Goal: Task Accomplishment & Management: Complete application form

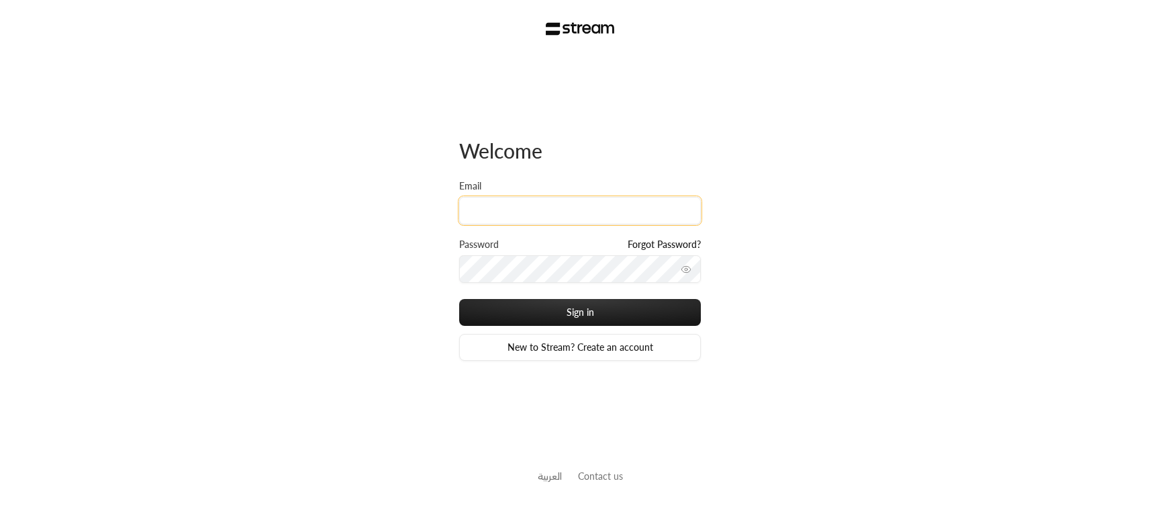
click at [571, 218] on input "Email" at bounding box center [580, 211] width 242 height 28
type input "ibtisam+a1@streampay.sa"
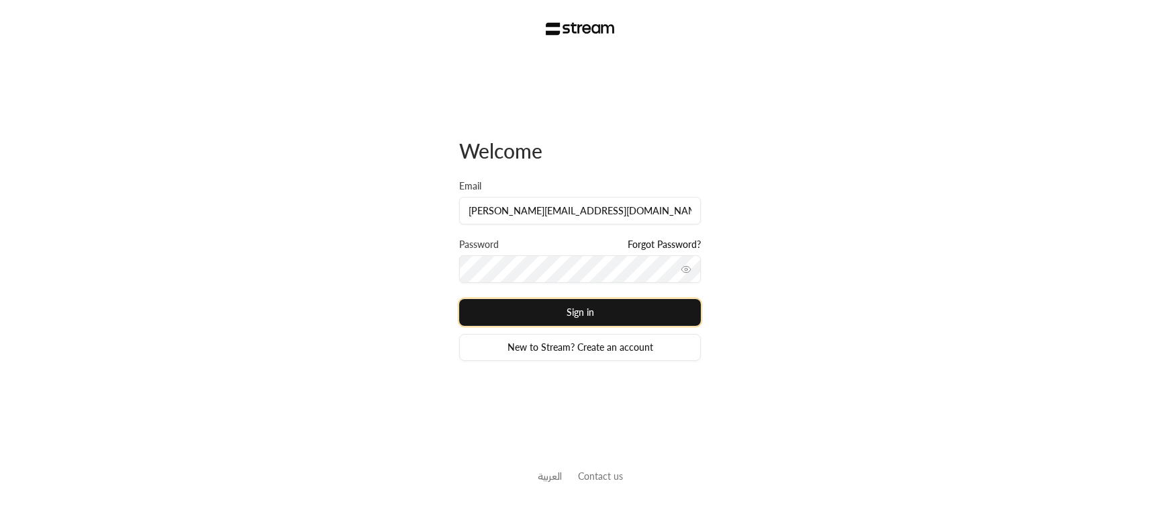
click at [539, 307] on button "Sign in" at bounding box center [580, 312] width 242 height 27
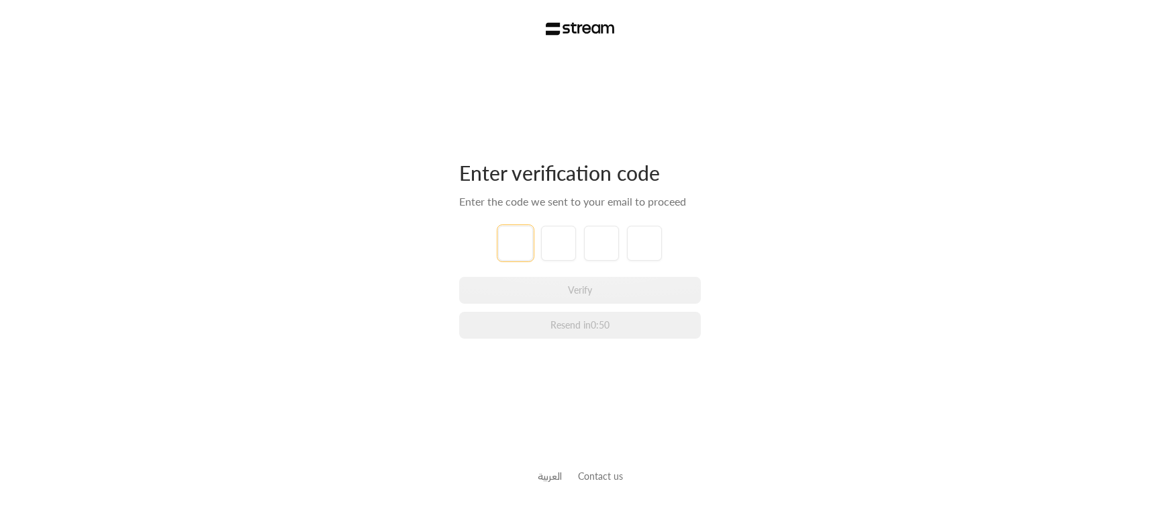
type input "8"
type input "5"
type input "9"
type input "3"
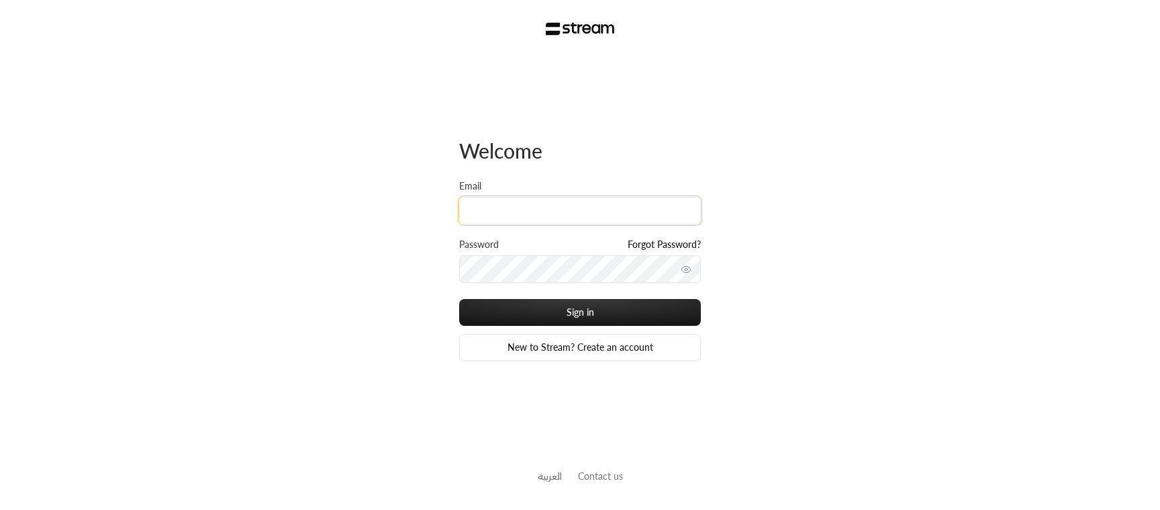
click at [533, 211] on input "Email" at bounding box center [580, 211] width 242 height 28
type input "ibtisam+a1@streampay.sa"
click at [459, 299] on button "Sign in" at bounding box center [580, 312] width 242 height 27
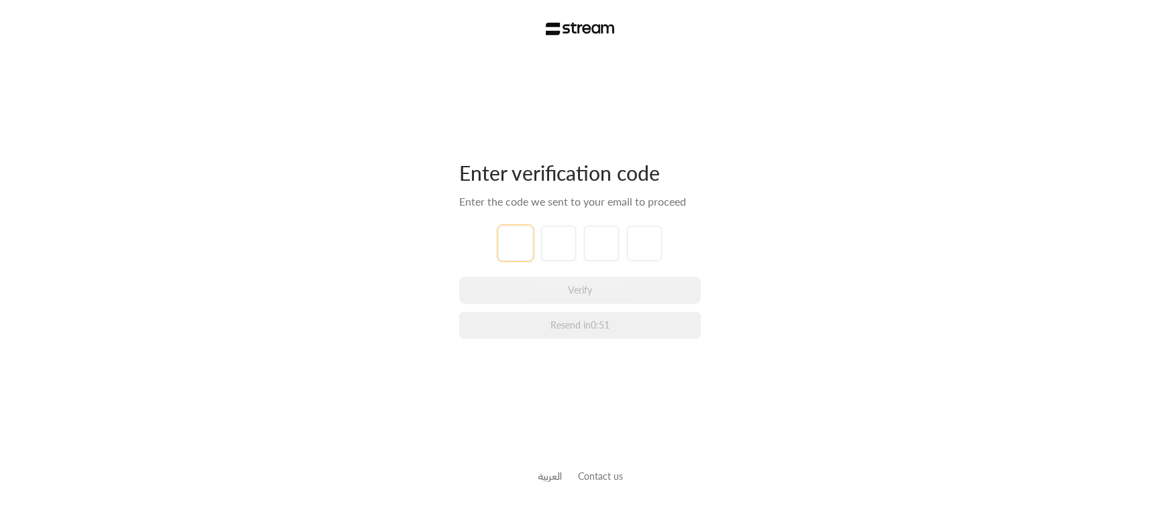
type input "8"
type input "3"
type input "8"
type input "9"
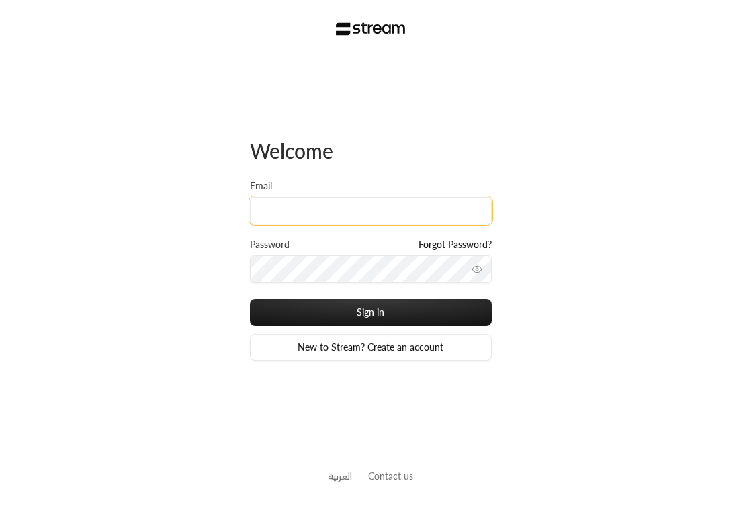
click at [460, 211] on input "Email" at bounding box center [371, 211] width 242 height 28
type input "[PERSON_NAME][EMAIL_ADDRESS][DOMAIN_NAME]"
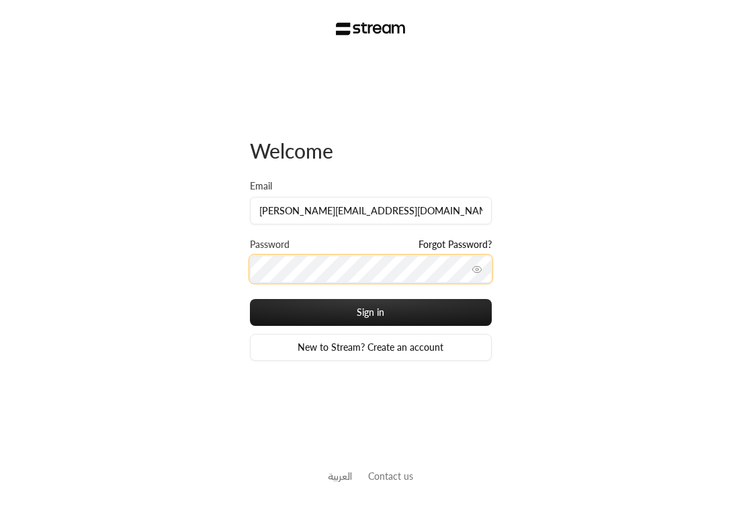
click at [250, 299] on button "Sign in" at bounding box center [371, 312] width 242 height 27
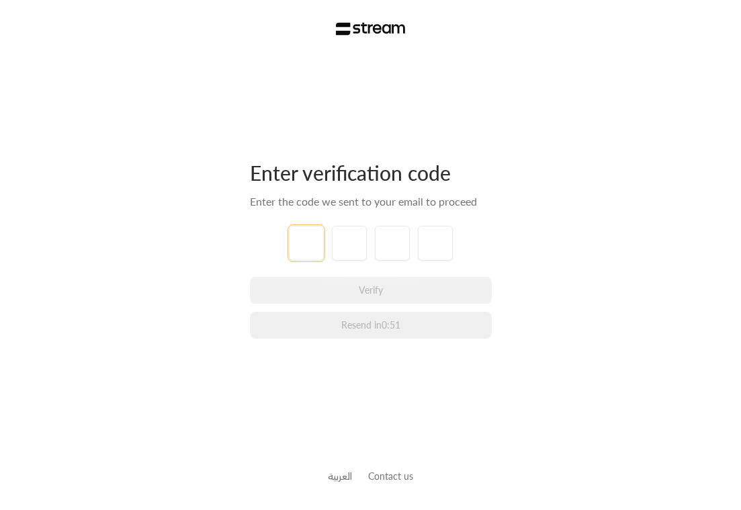
type input "1"
type input "7"
type input "4"
type input "6"
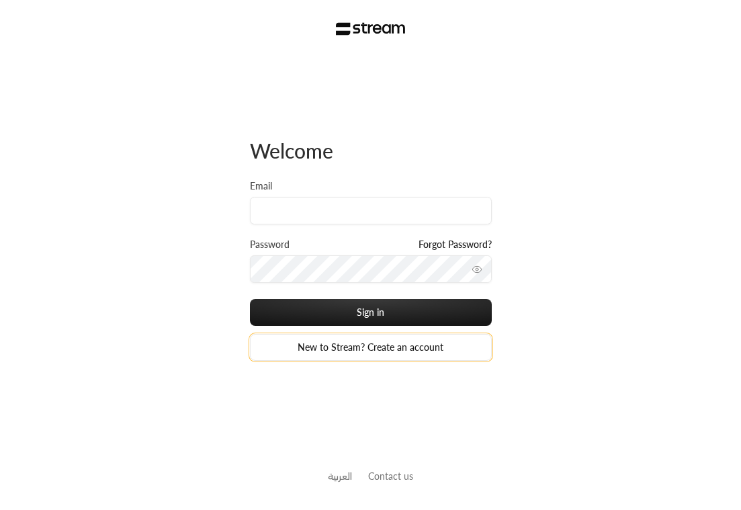
click at [381, 339] on link "New to Stream? Create an account" at bounding box center [371, 347] width 242 height 27
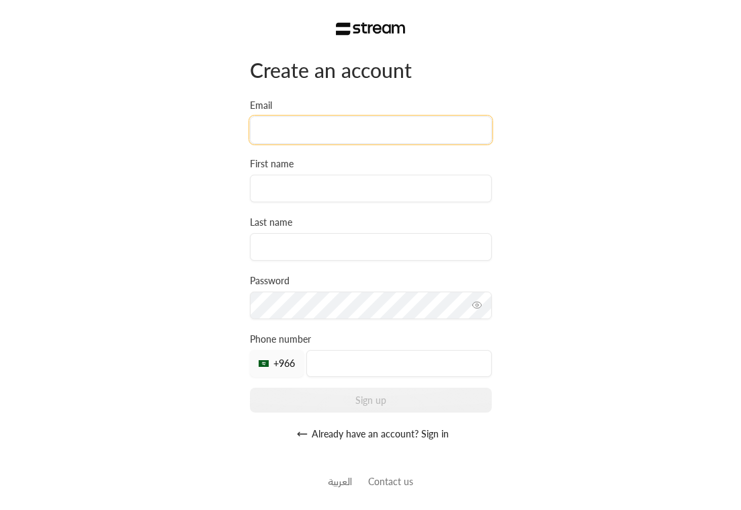
click at [376, 140] on input "Email" at bounding box center [371, 130] width 242 height 28
type input "ibtisam+a2@streampay.sa"
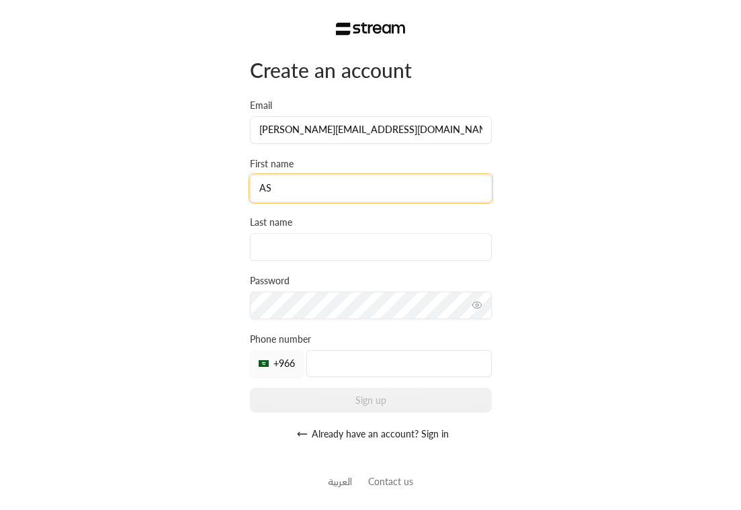
type input "A"
type input "I"
type input "Ibtisam"
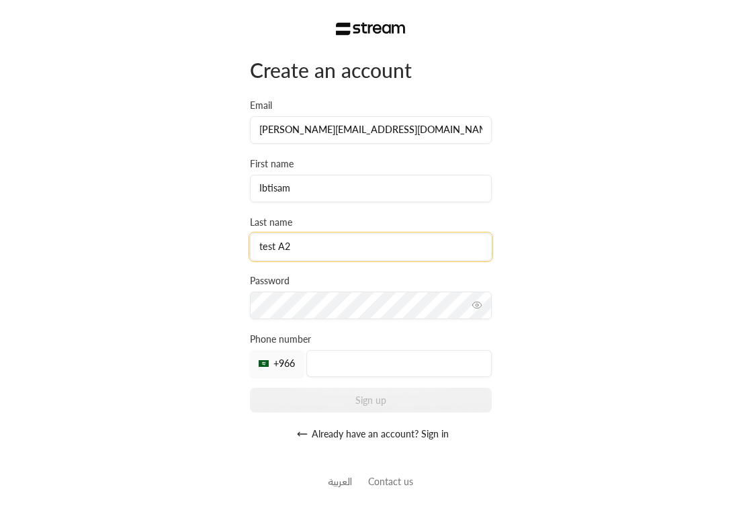
type input "test A2"
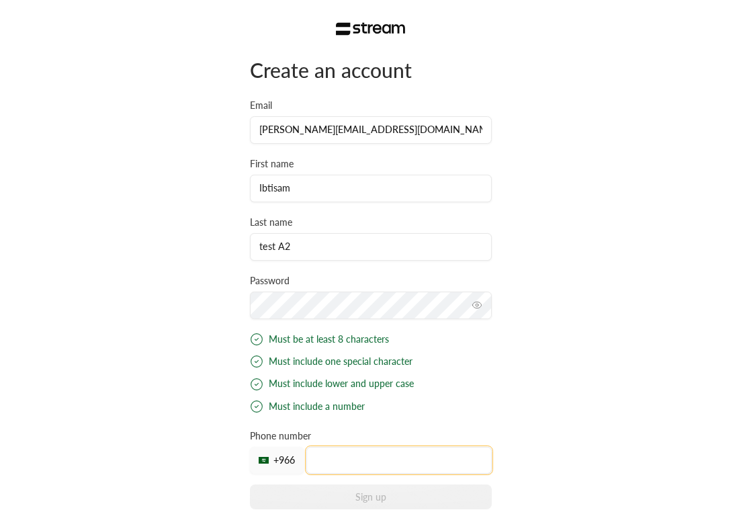
click at [350, 463] on input "tel" at bounding box center [398, 460] width 185 height 27
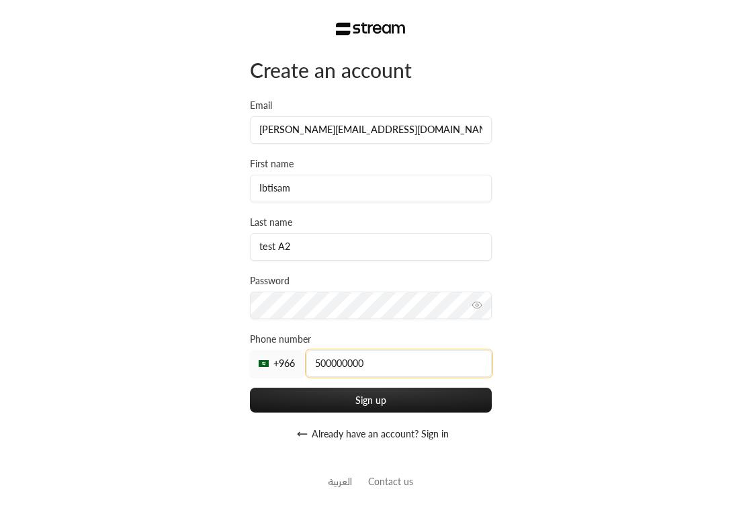
type input "500000000"
click at [581, 357] on div "Create an account Email ibtisam+a2@streampay.sa First name Ibtisam Last name te…" at bounding box center [370, 257] width 741 height 515
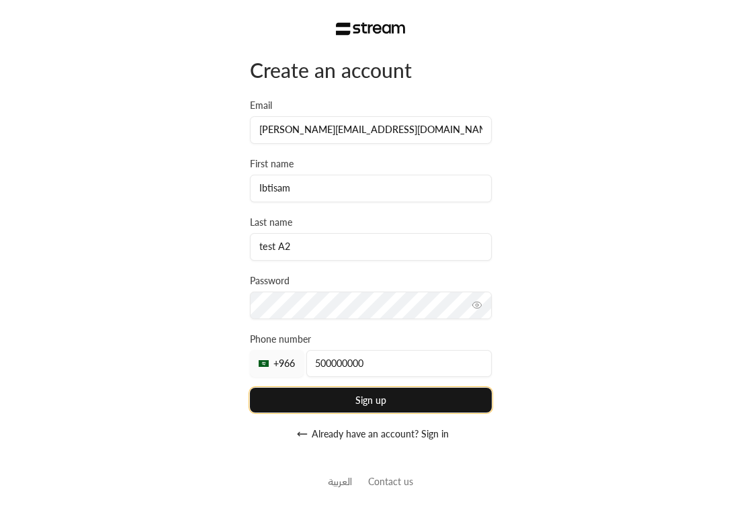
click at [398, 397] on button "Sign up" at bounding box center [371, 399] width 242 height 25
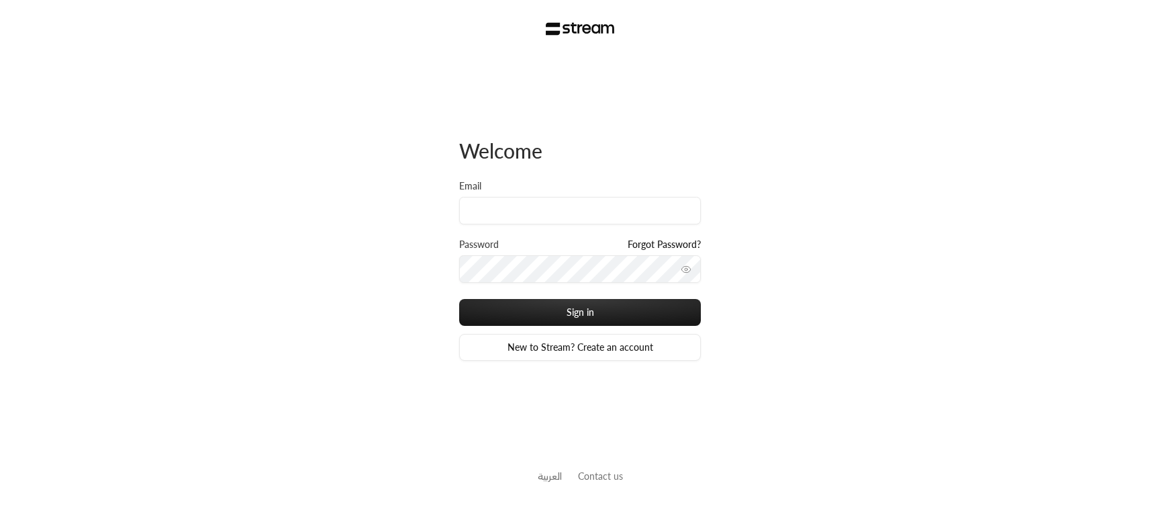
click at [862, 219] on div "Welcome Email Password Forgot Password? Sign in New to Stream? Create an accoun…" at bounding box center [580, 255] width 1160 height 510
